Goal: Register for event/course

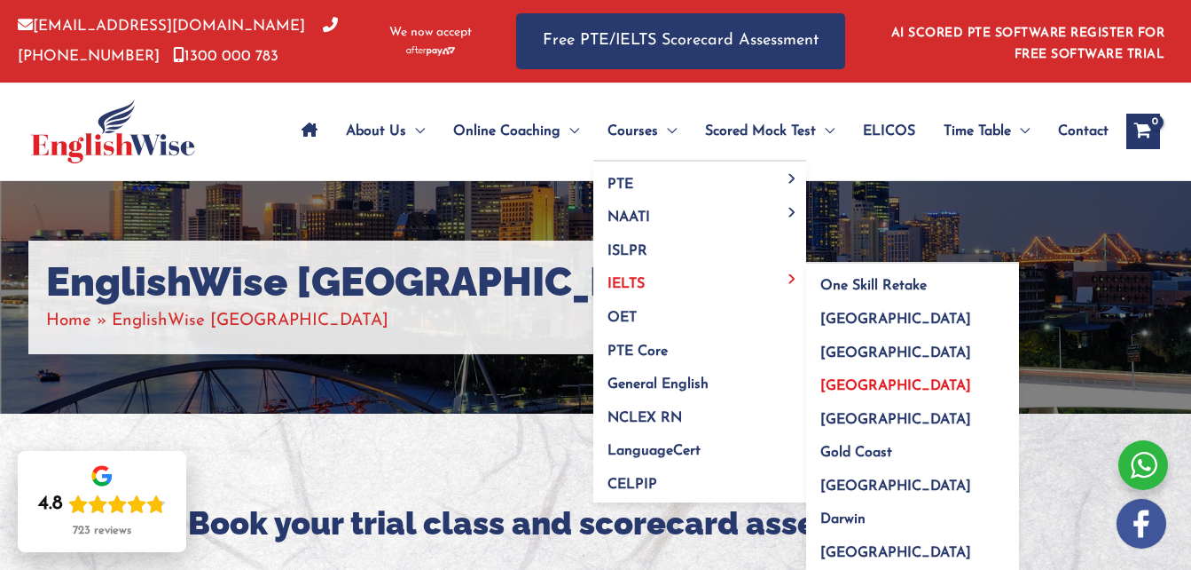
click at [868, 381] on span "[GEOGRAPHIC_DATA]" at bounding box center [896, 386] width 151 height 14
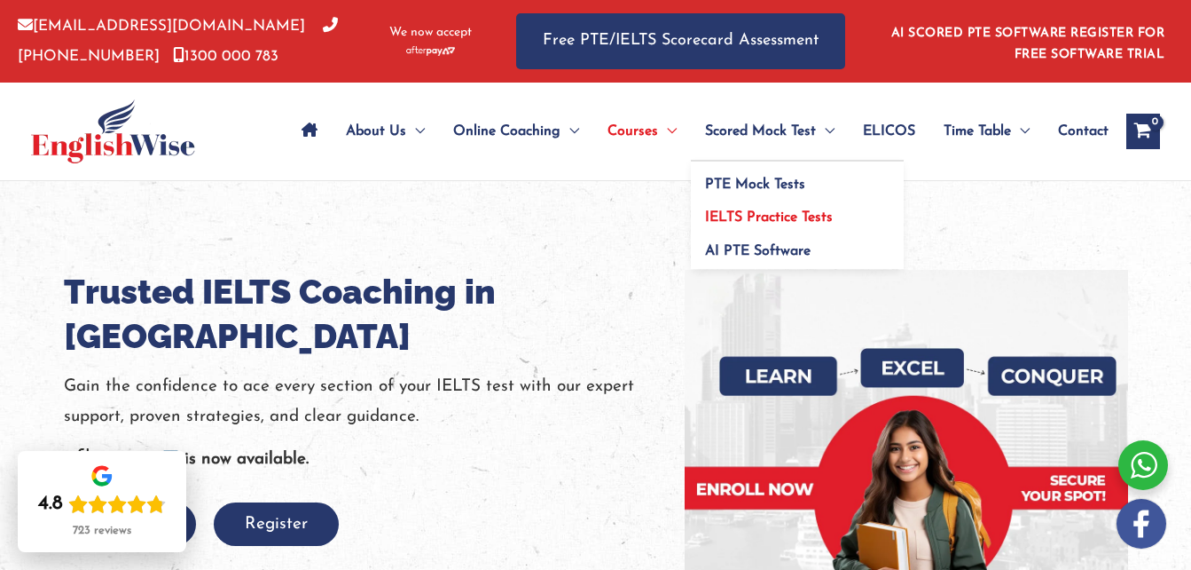
click at [763, 202] on link "IELTS Practice Tests" at bounding box center [797, 212] width 213 height 34
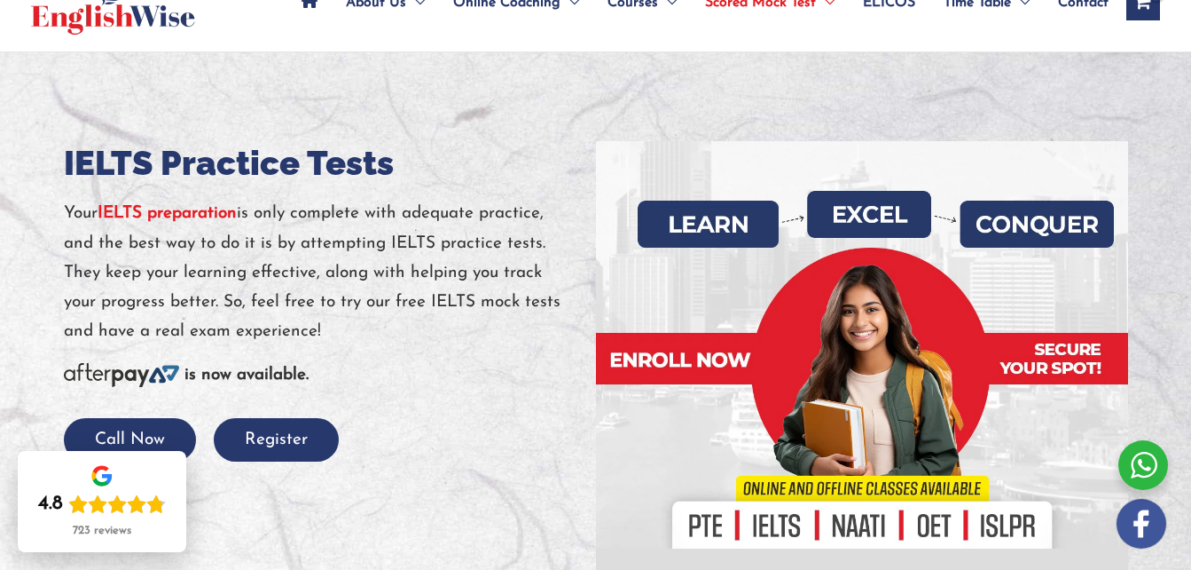
scroll to position [131, 0]
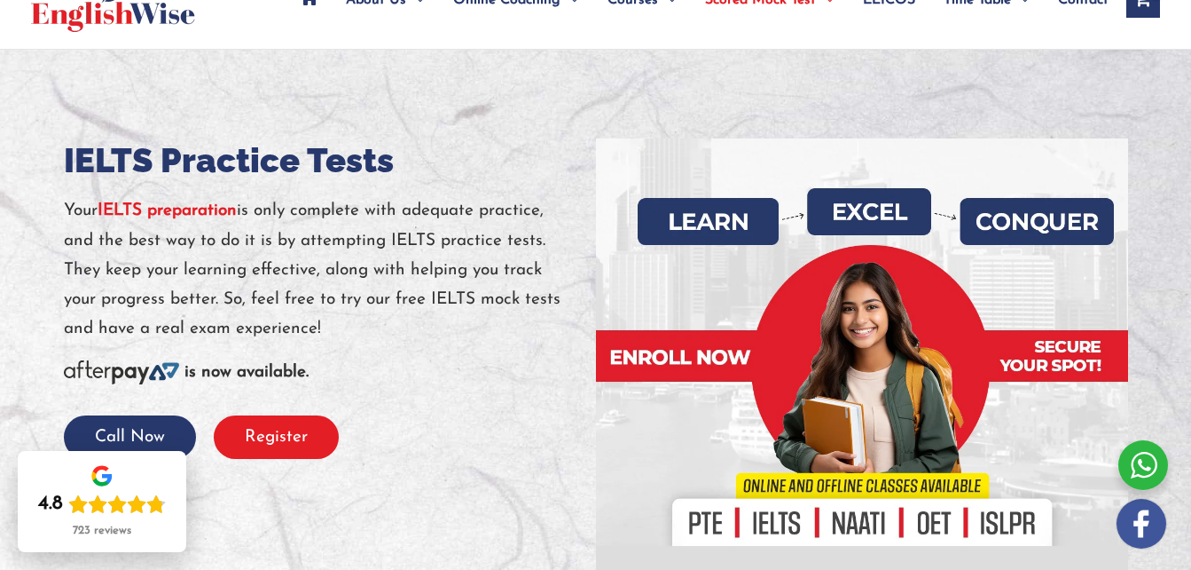
click at [308, 439] on button "Register" at bounding box center [276, 436] width 125 height 43
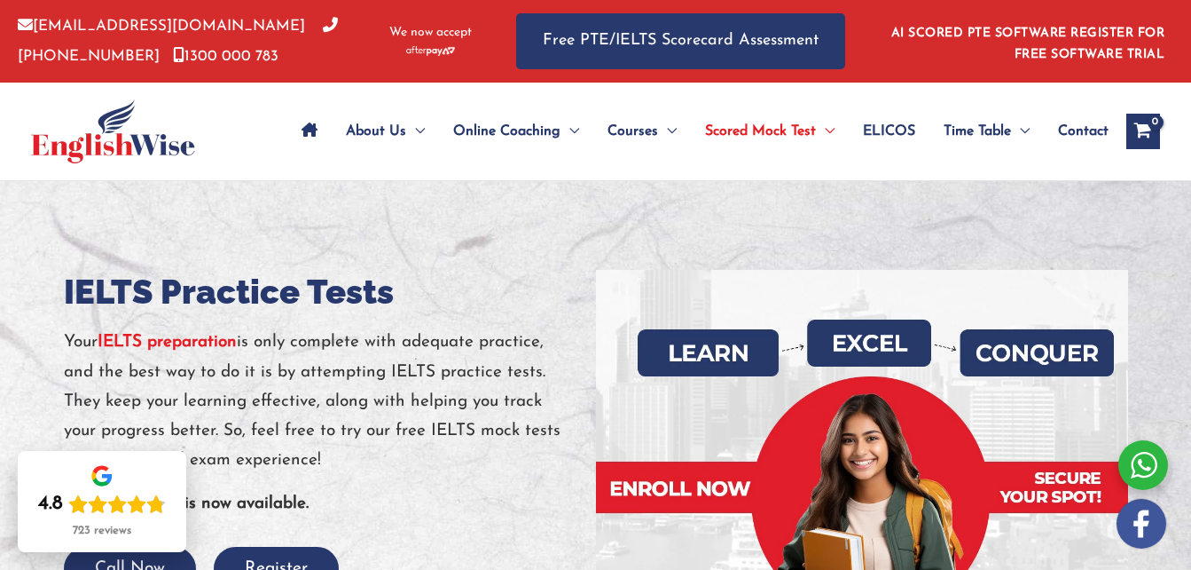
click at [166, 125] on img at bounding box center [113, 131] width 164 height 64
